Goal: Transaction & Acquisition: Purchase product/service

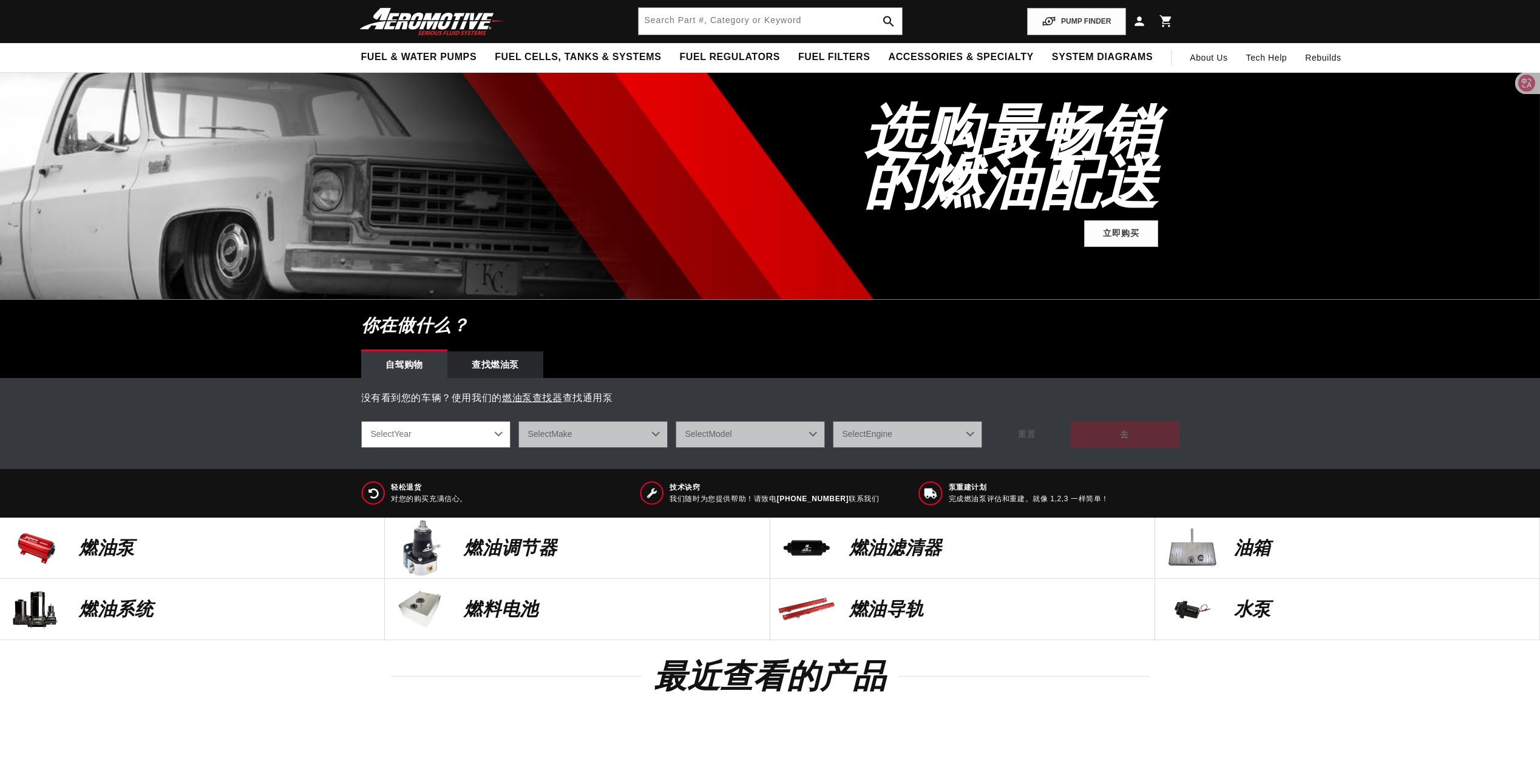
scroll to position [60, 0]
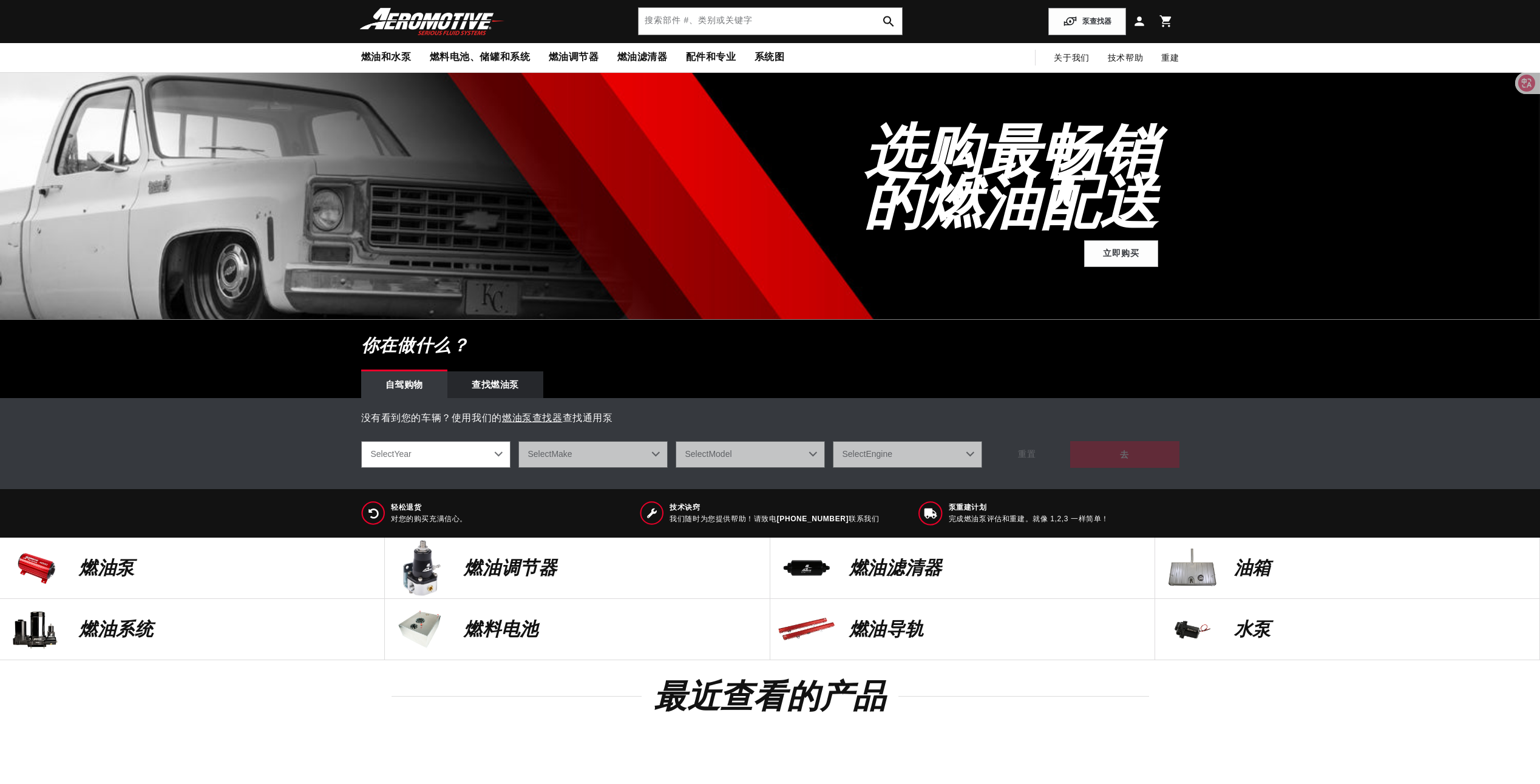
click at [516, 580] on div "燃油调节器" at bounding box center [610, 568] width 317 height 60
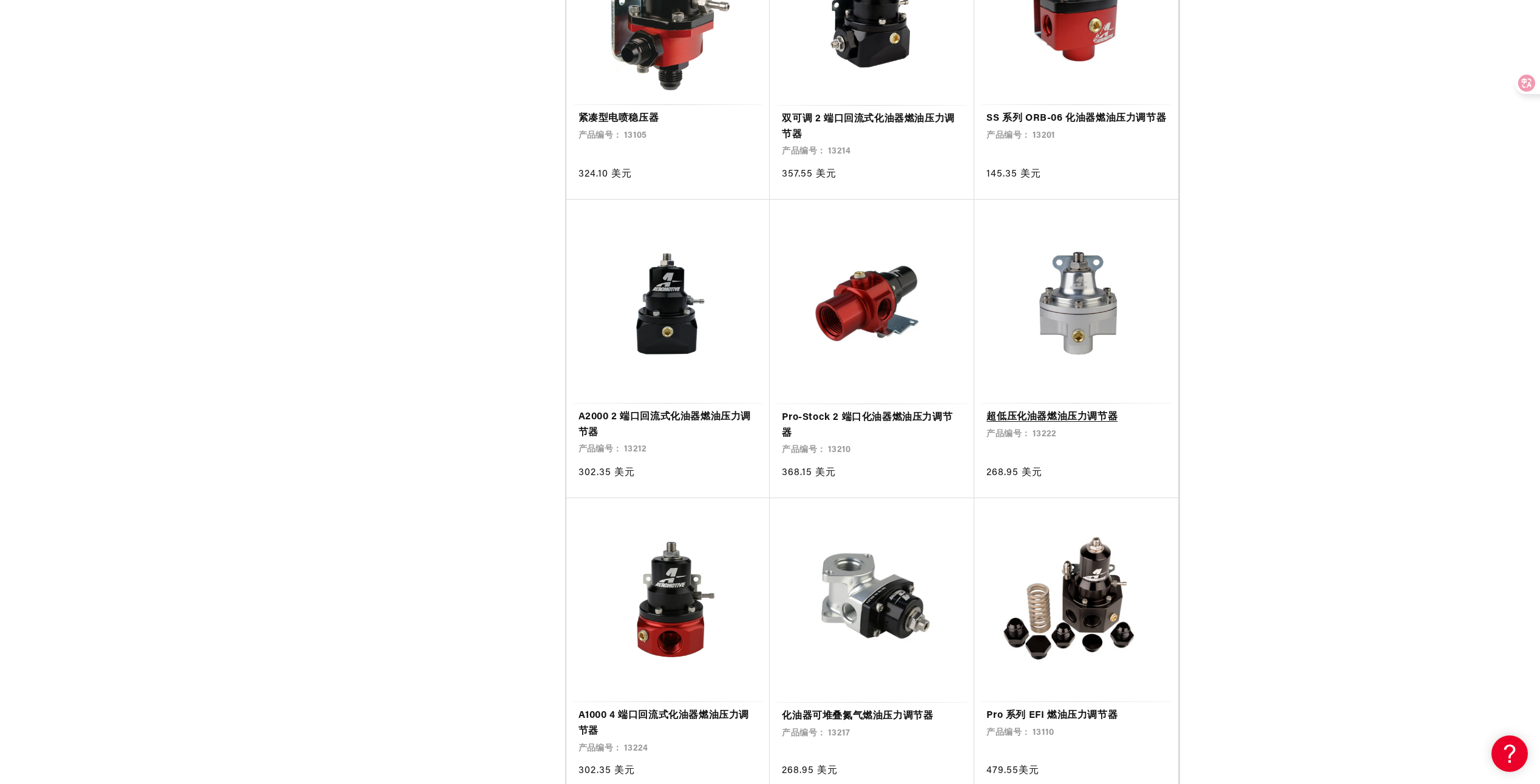
scroll to position [1942, 0]
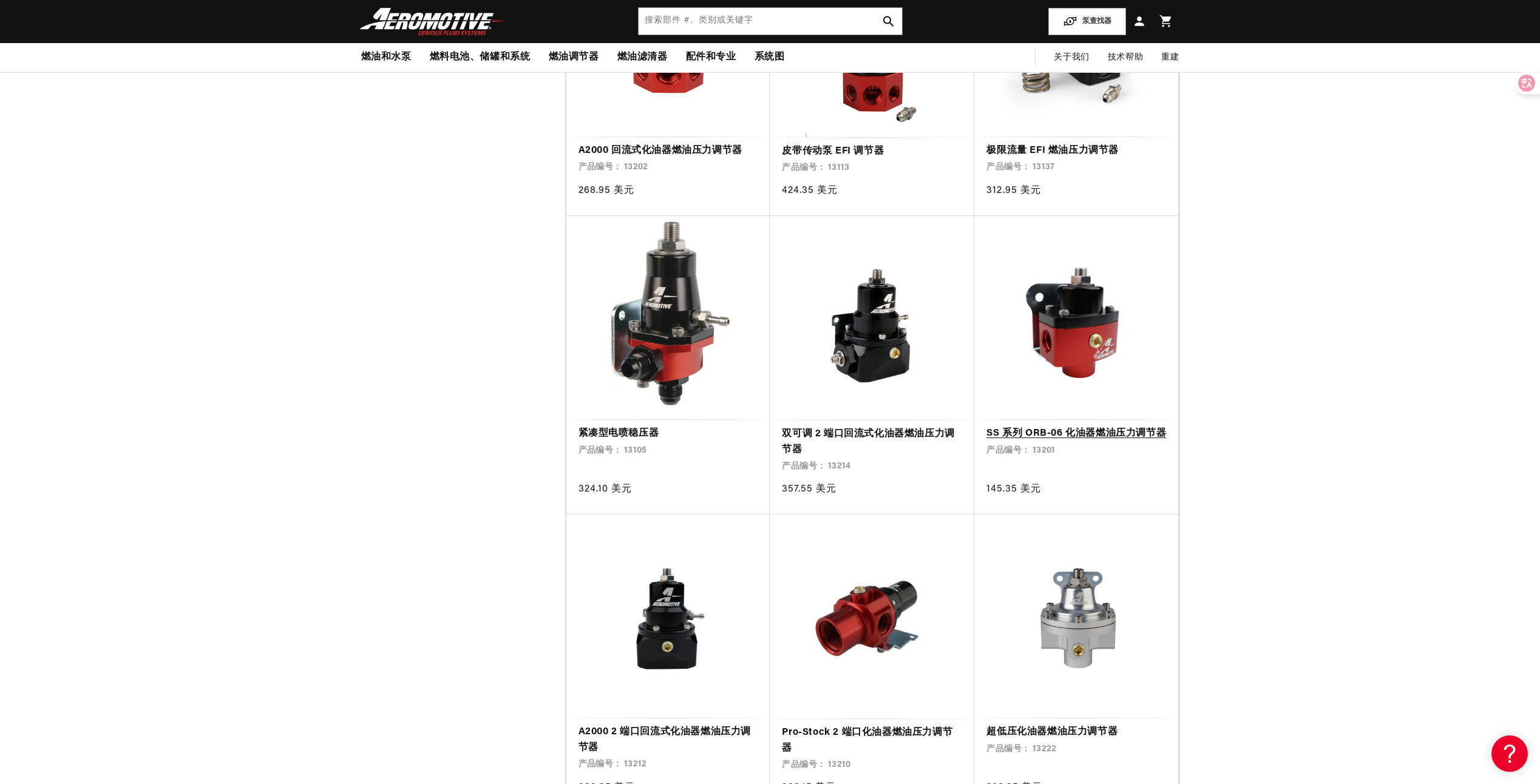
scroll to position [1517, 0]
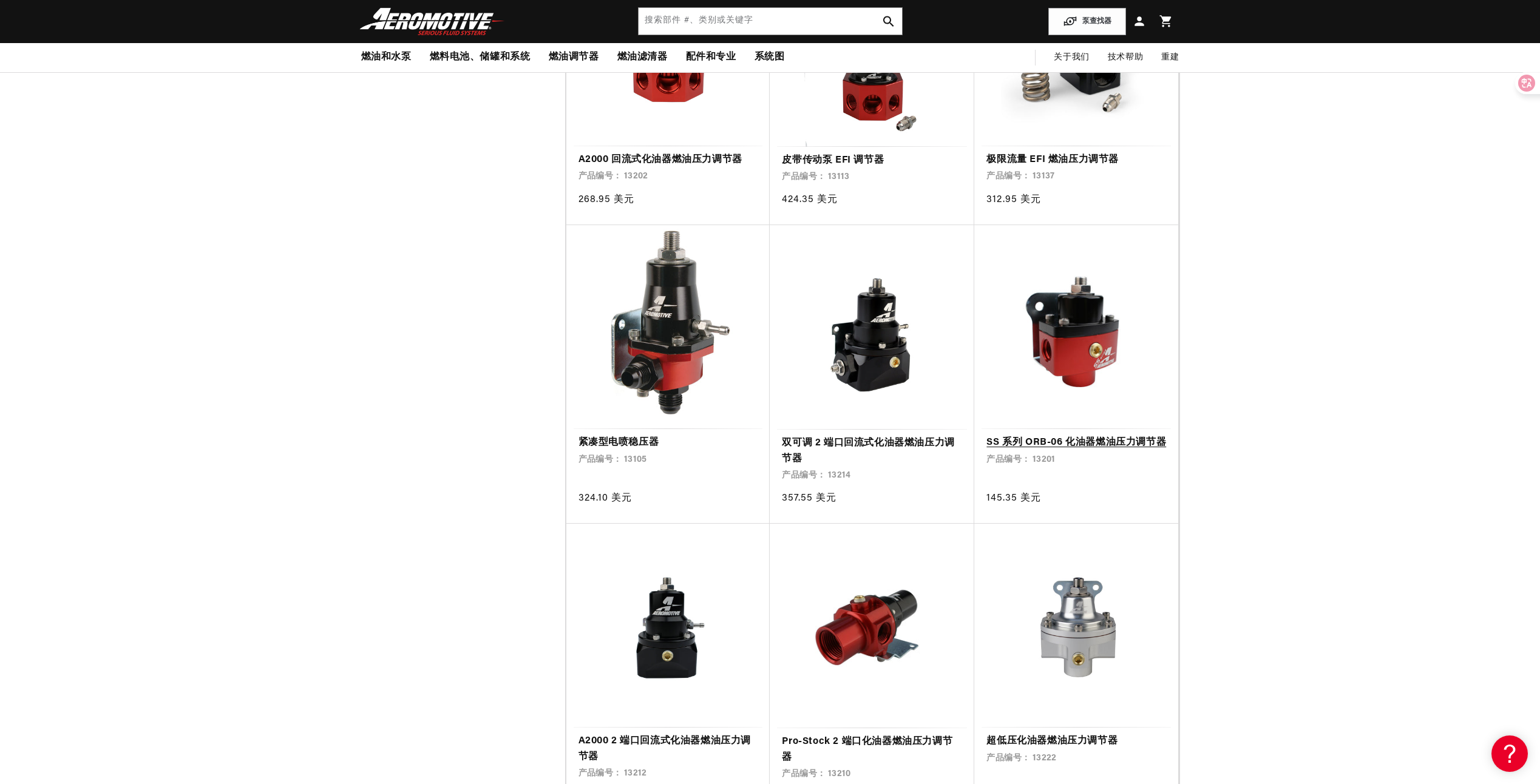
click at [1116, 435] on link "SS 系列 ORB-06 化油器燃油压力调节器" at bounding box center [1076, 443] width 180 height 15
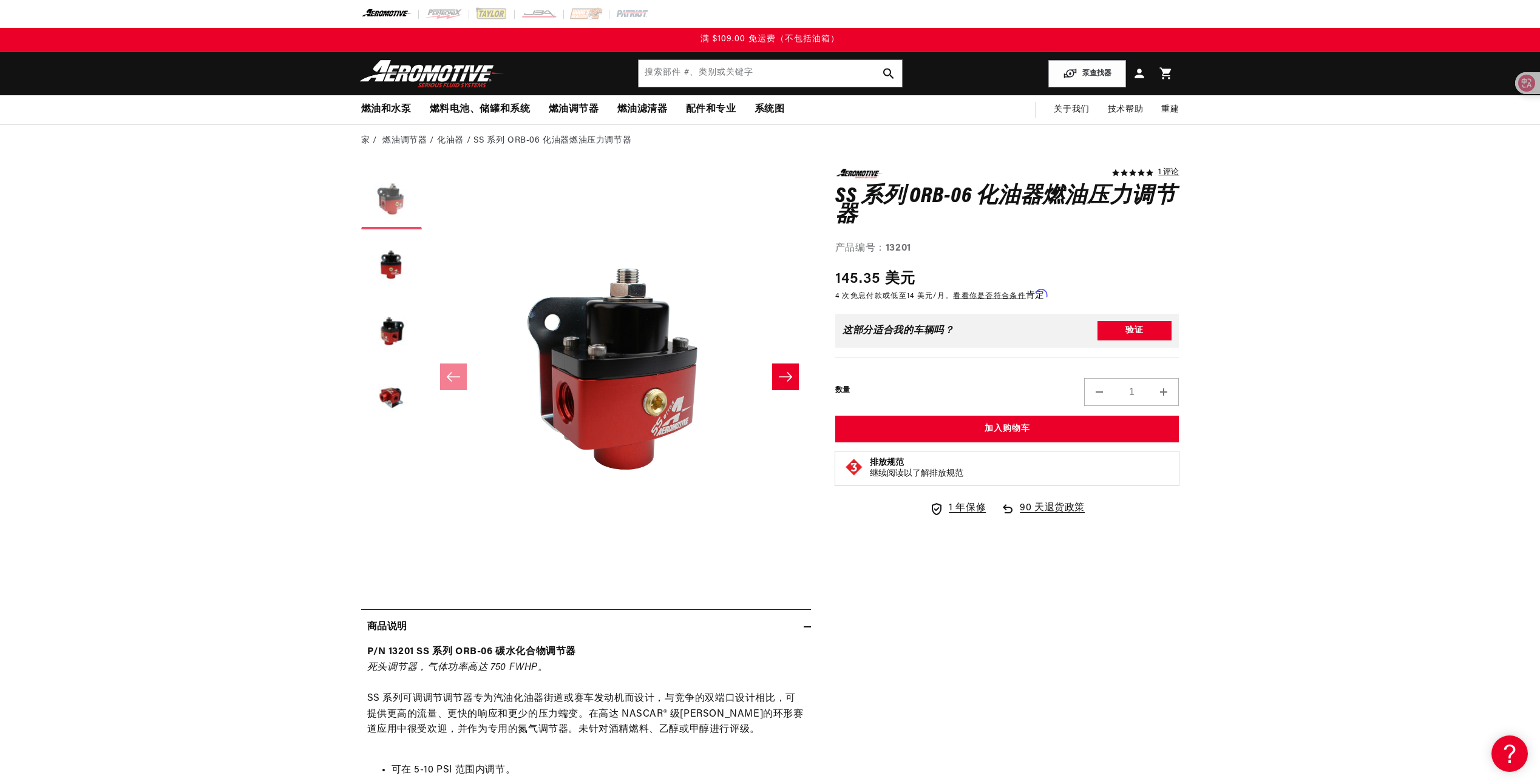
click at [406, 198] on button "在图库视图中加载图像 1" at bounding box center [392, 199] width 60 height 60
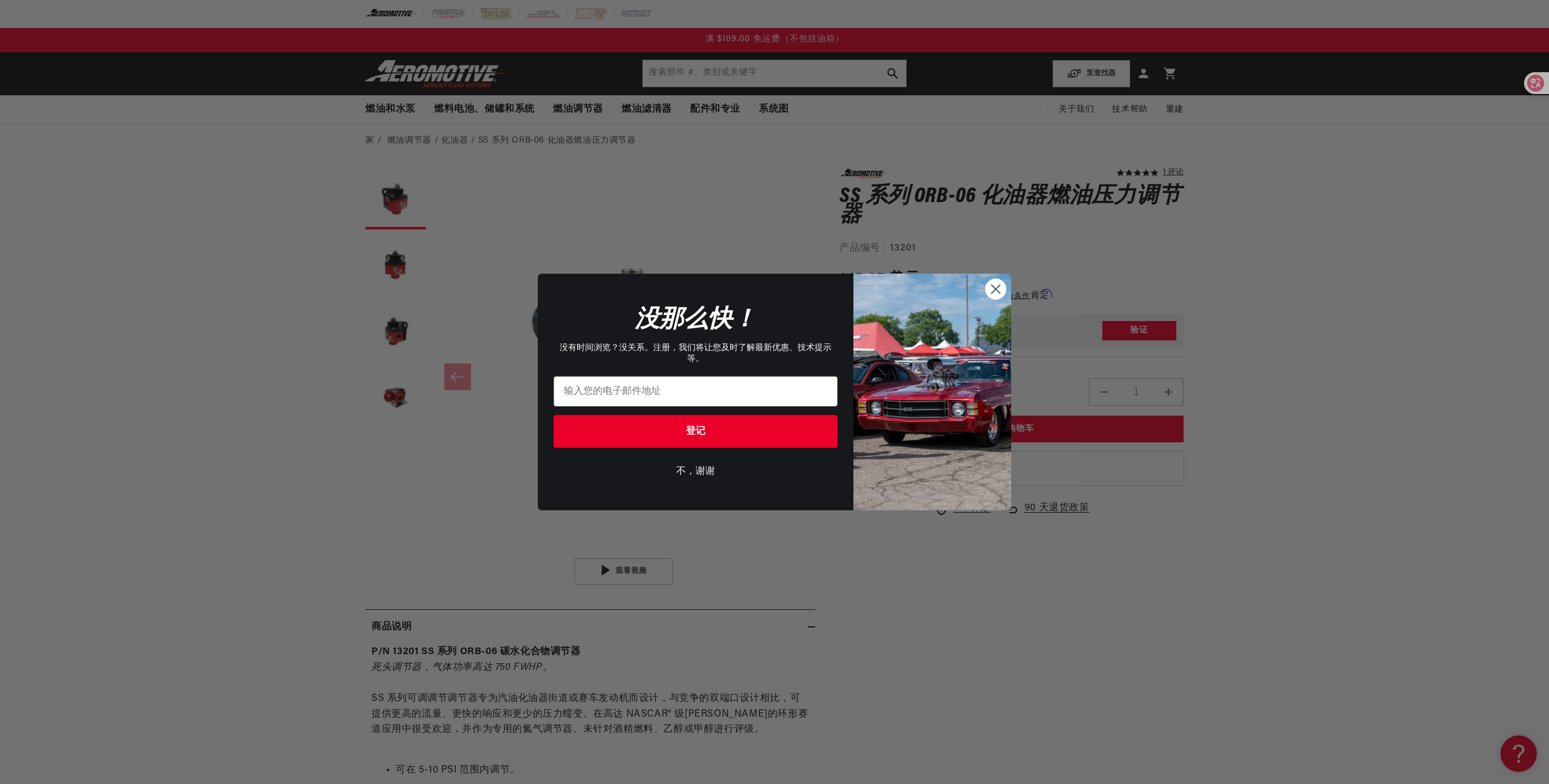
drag, startPoint x: 1548, startPoint y: 1, endPoint x: 996, endPoint y: 285, distance: 620.8
click at [996, 285] on circle "关闭对话框" at bounding box center [995, 289] width 20 height 20
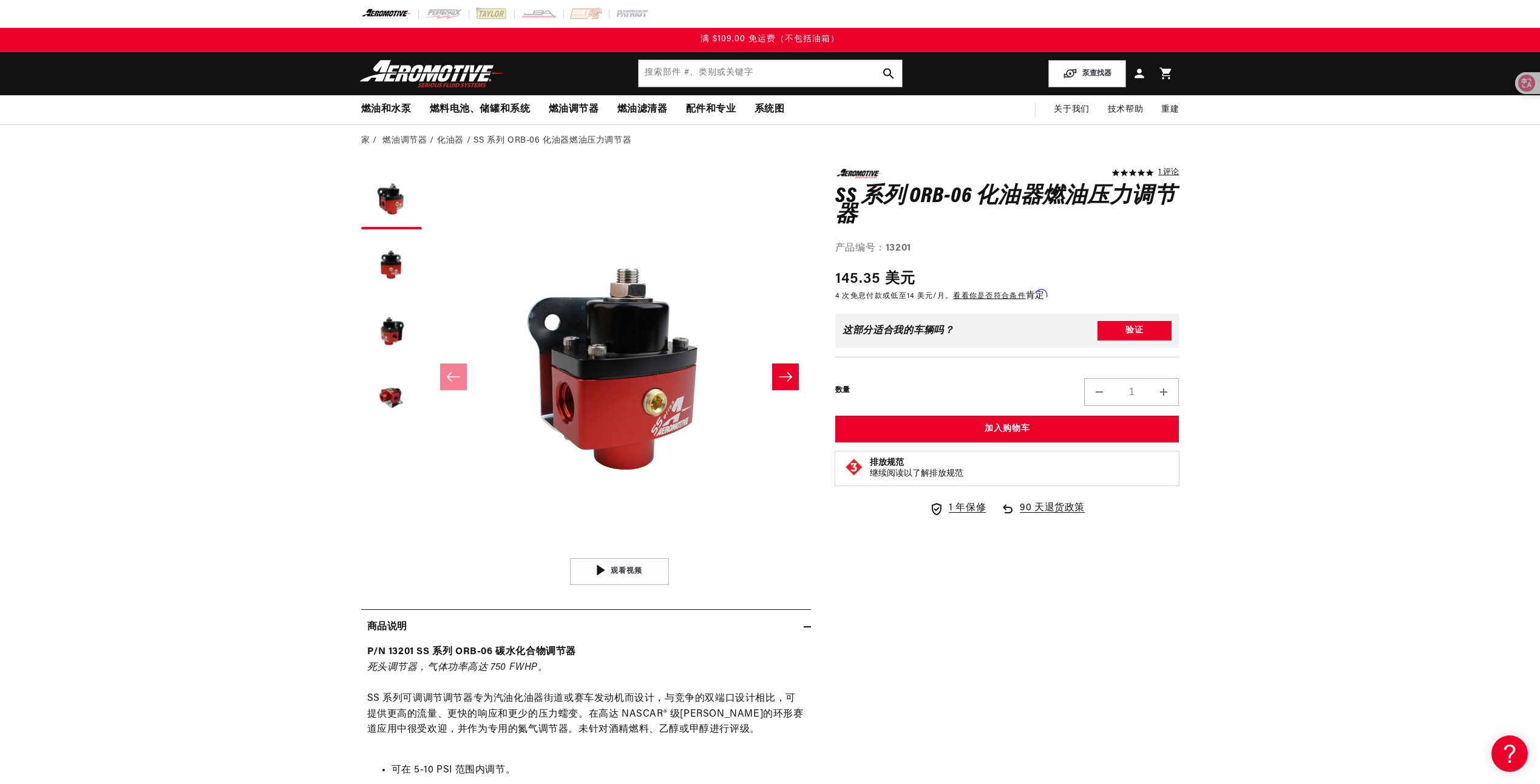
drag, startPoint x: 1534, startPoint y: 0, endPoint x: 1353, endPoint y: 249, distance: 307.8
